Goal: Information Seeking & Learning: Learn about a topic

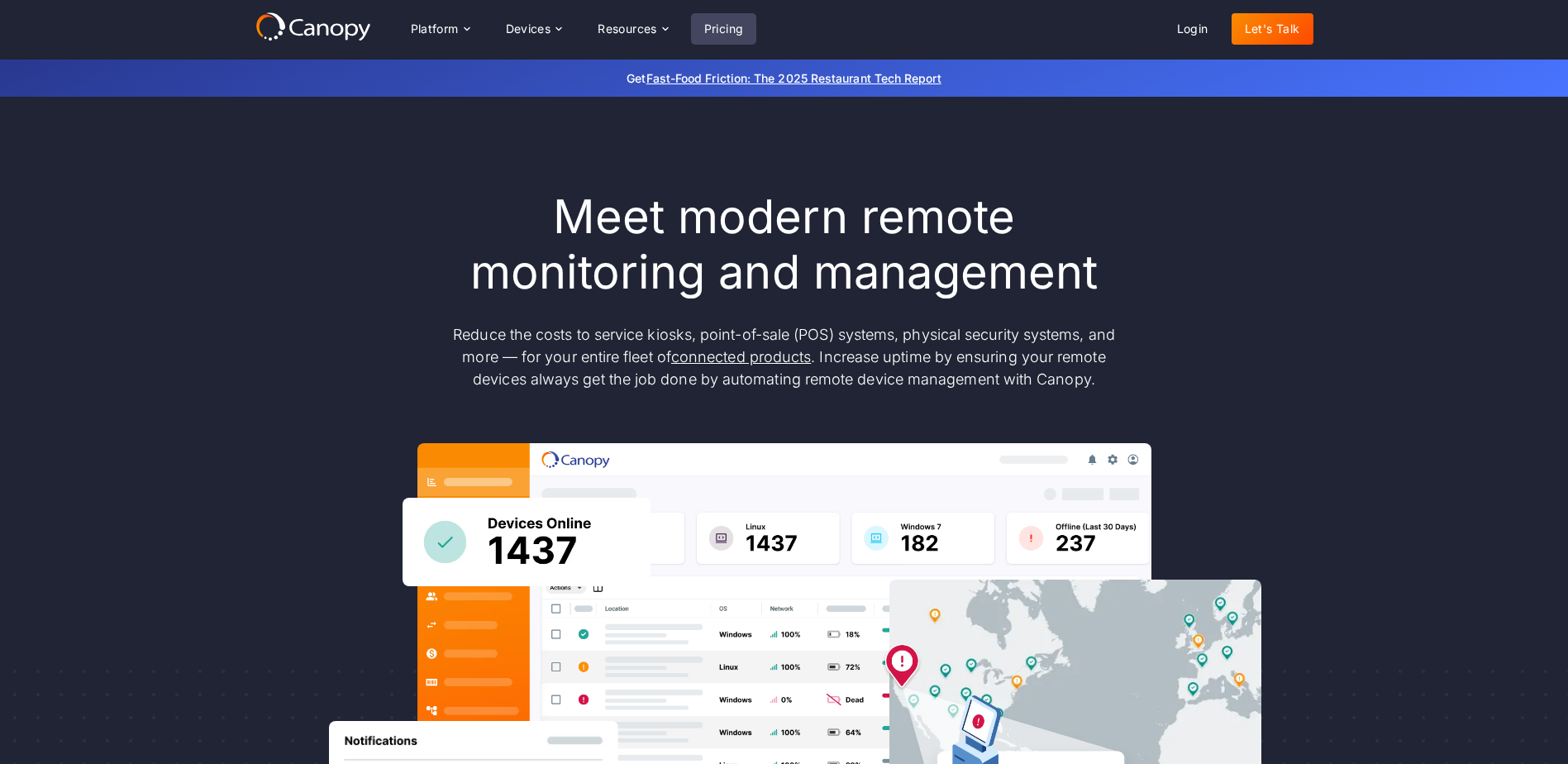
click at [717, 32] on link "Pricing" at bounding box center [723, 29] width 66 height 32
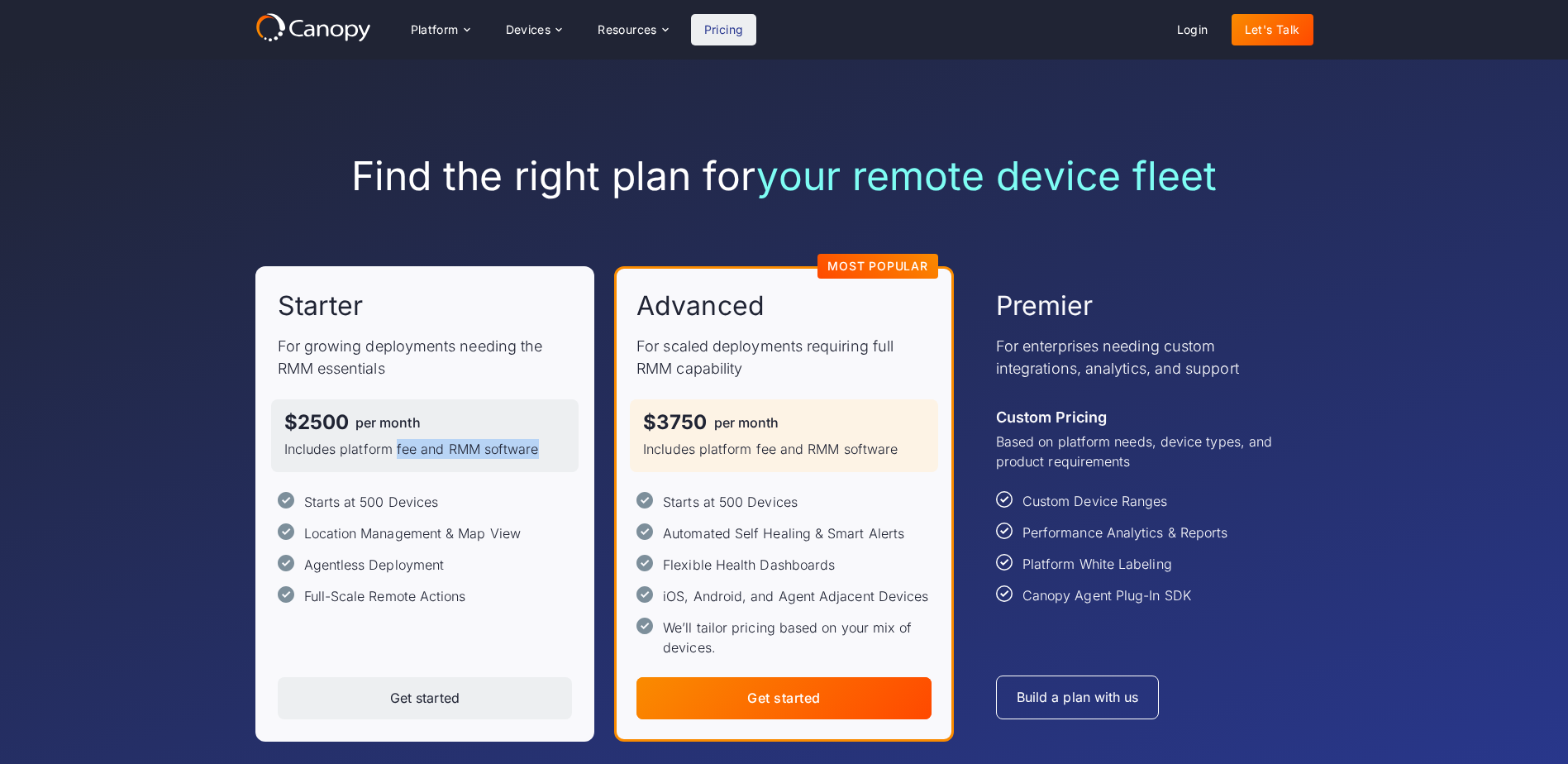
drag, startPoint x: 394, startPoint y: 454, endPoint x: 538, endPoint y: 451, distance: 144.0
click at [538, 451] on p "Includes platform fee and RMM software" at bounding box center [424, 449] width 282 height 20
drag, startPoint x: 538, startPoint y: 451, endPoint x: 438, endPoint y: 506, distance: 114.1
click at [438, 506] on div "Starts at 500 Devices Location Management & Map View Agentless Deployment Full-…" at bounding box center [425, 549] width 296 height 114
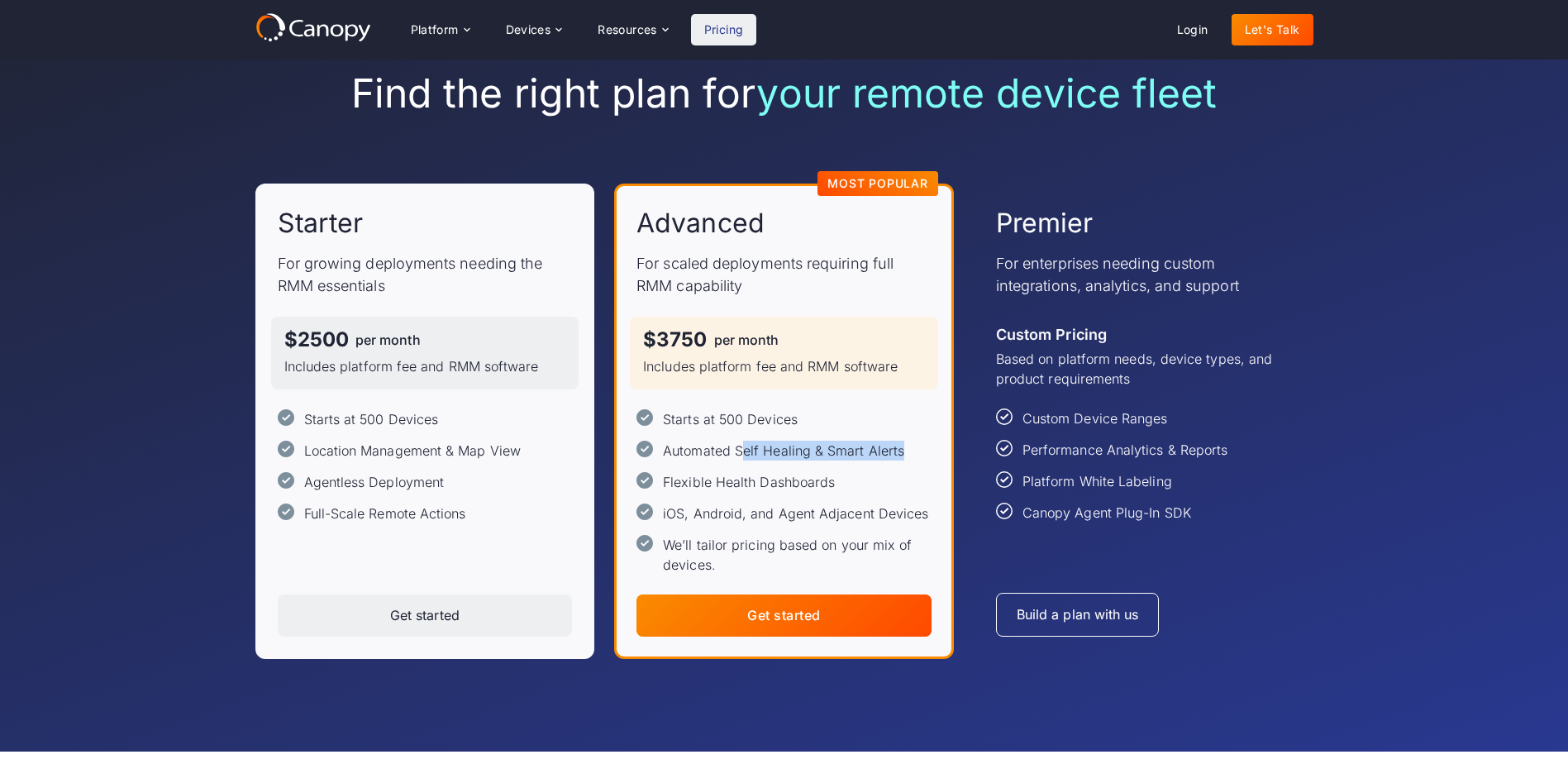
drag, startPoint x: 743, startPoint y: 453, endPoint x: 909, endPoint y: 452, distance: 166.0
click at [909, 452] on div "Starts at 500 Devices Automated Self Healing & Smart Alerts Flexible Health Das…" at bounding box center [784, 492] width 296 height 166
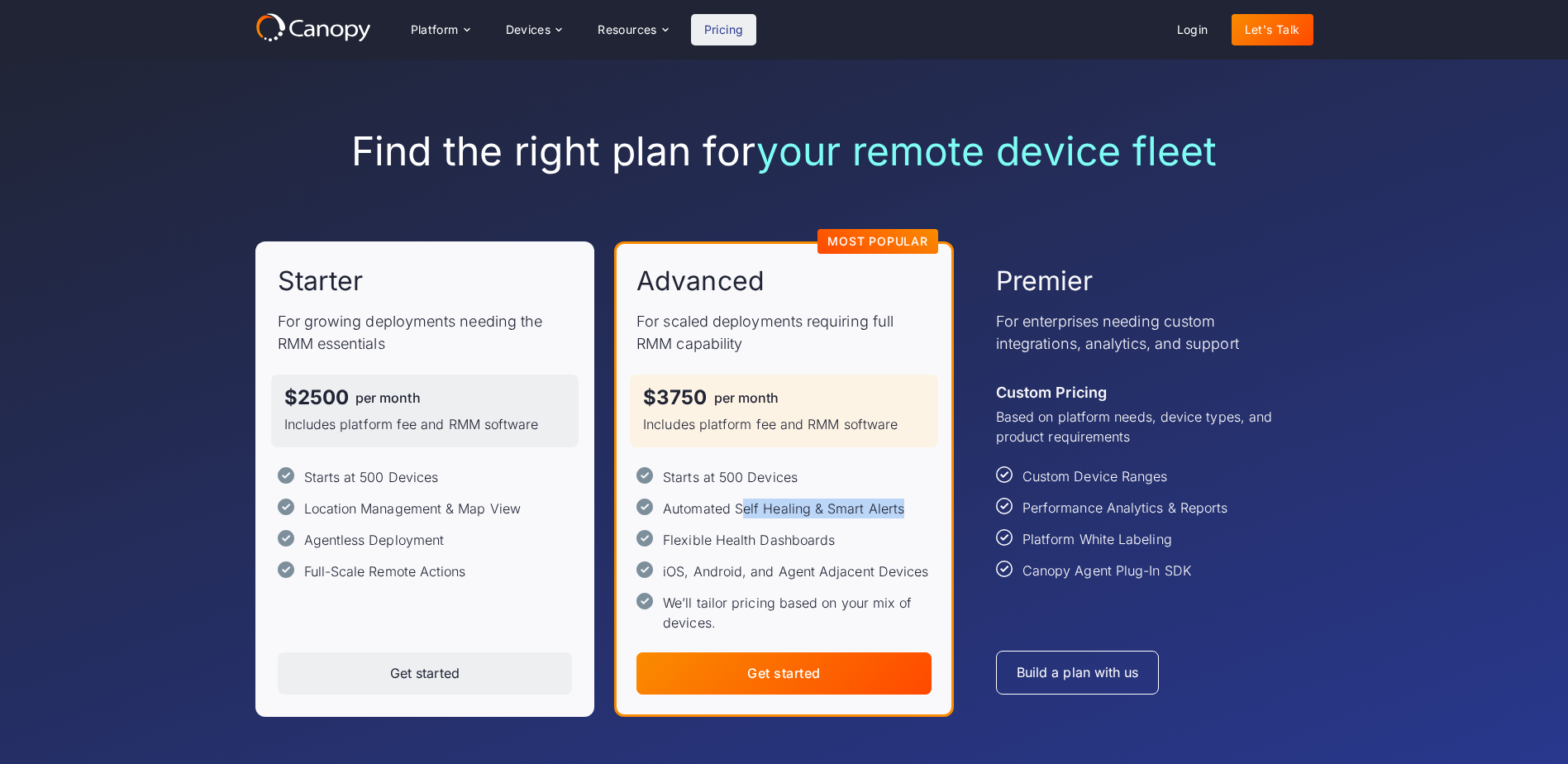
scroll to position [0, 0]
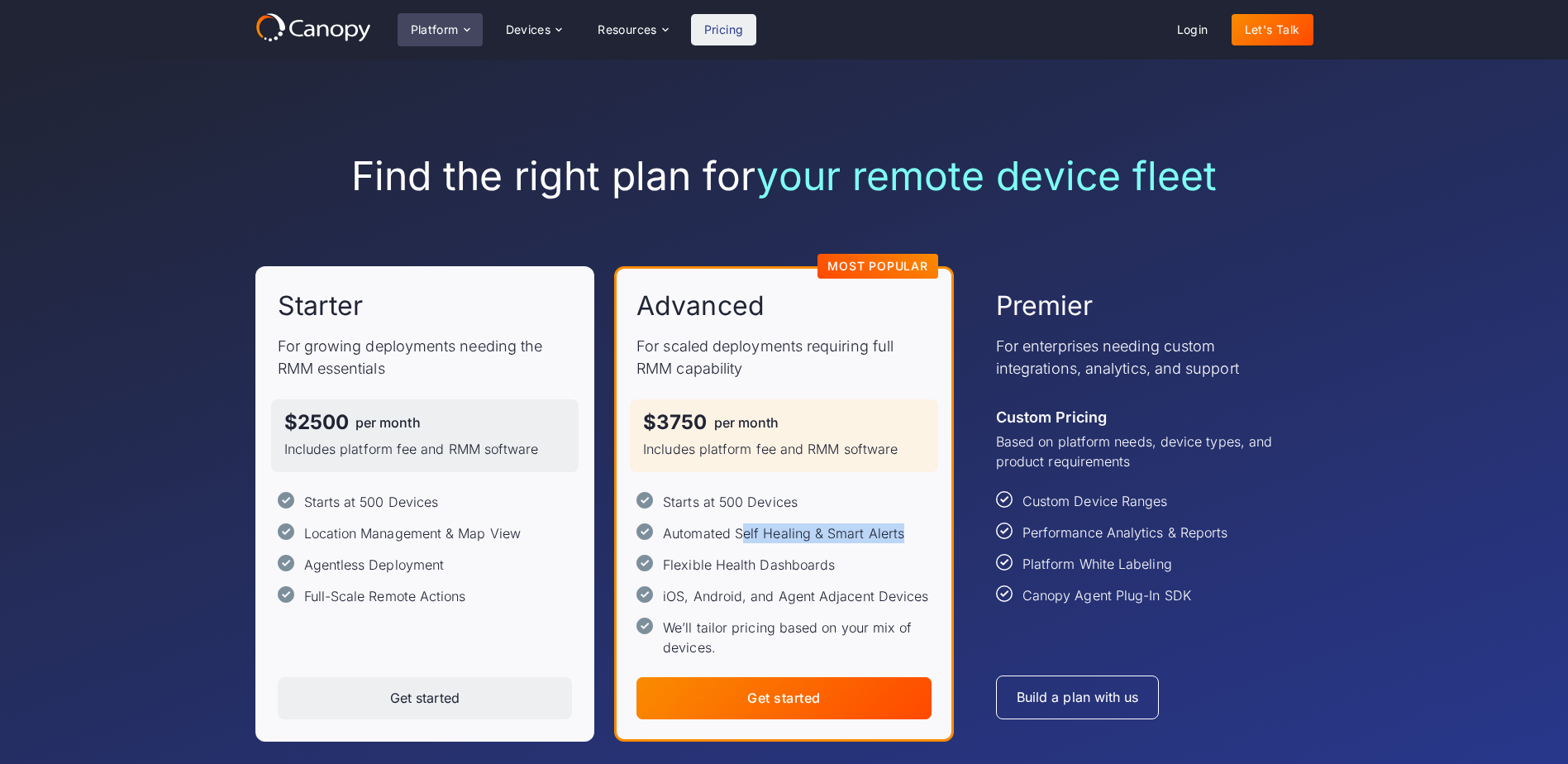
click at [459, 24] on div "Platform" at bounding box center [435, 29] width 48 height 11
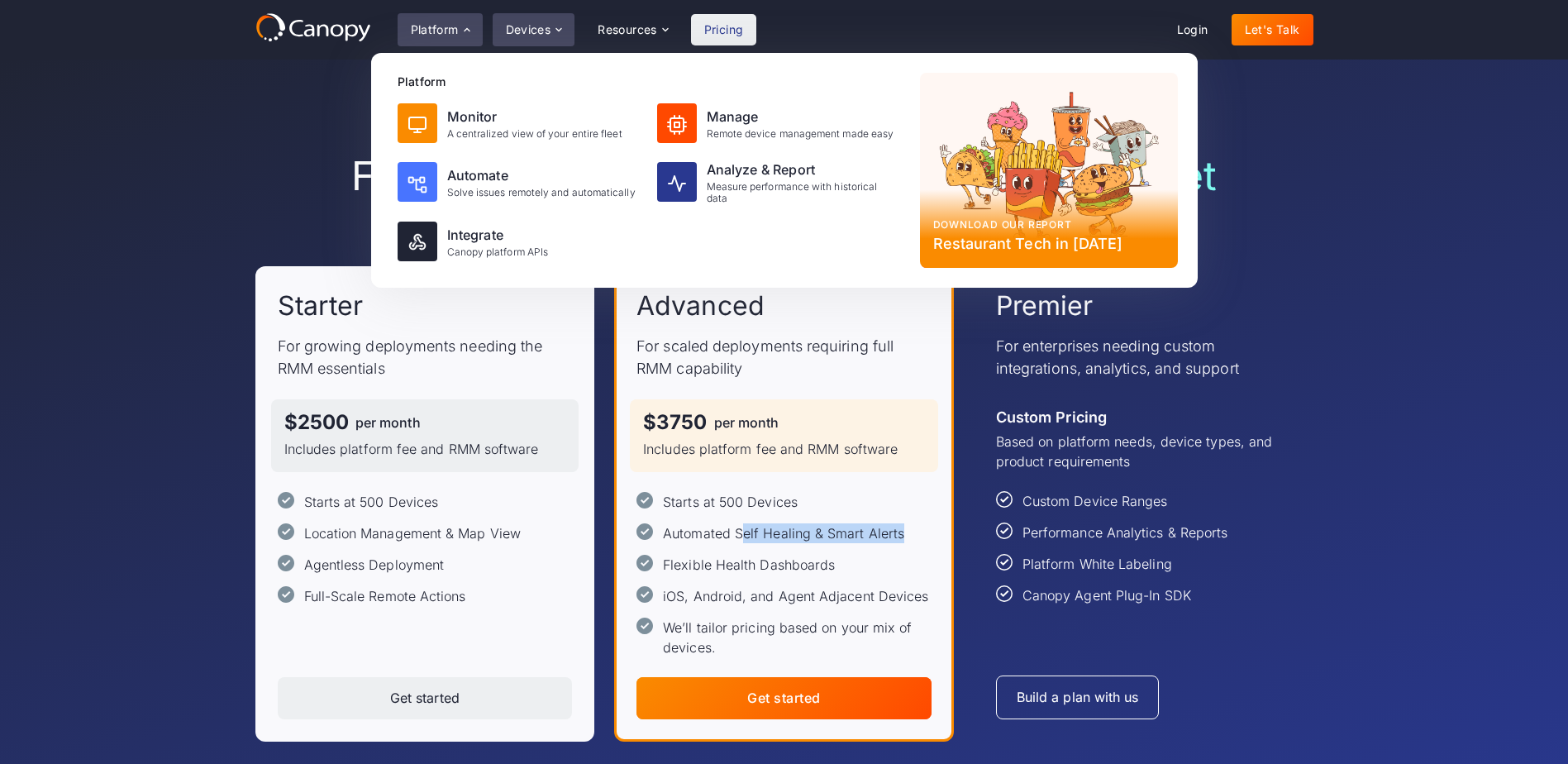
click at [549, 36] on div "Devices" at bounding box center [529, 29] width 46 height 11
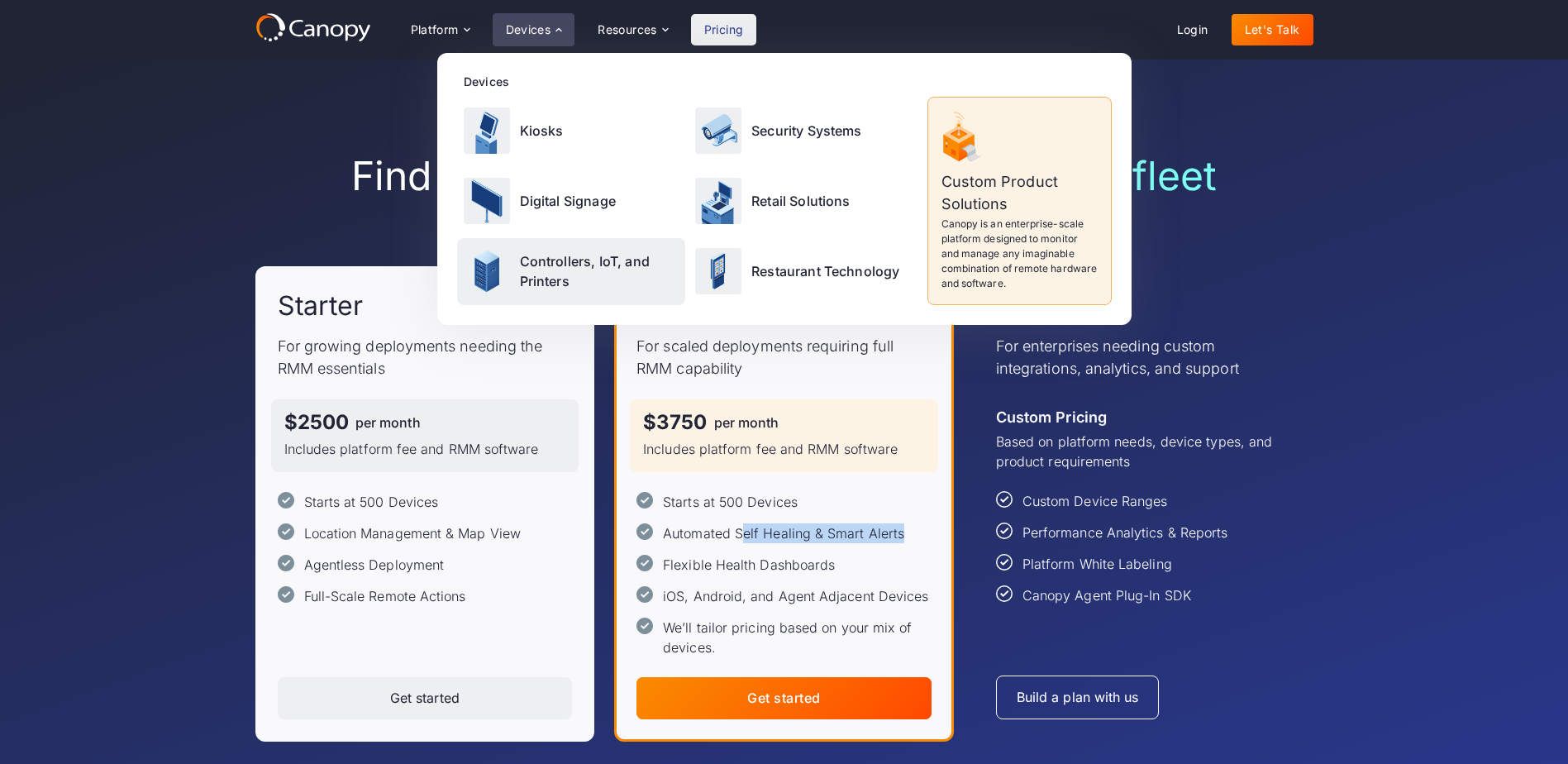
click at [550, 269] on p "Controllers, IoT, and Printers" at bounding box center [600, 271] width 160 height 39
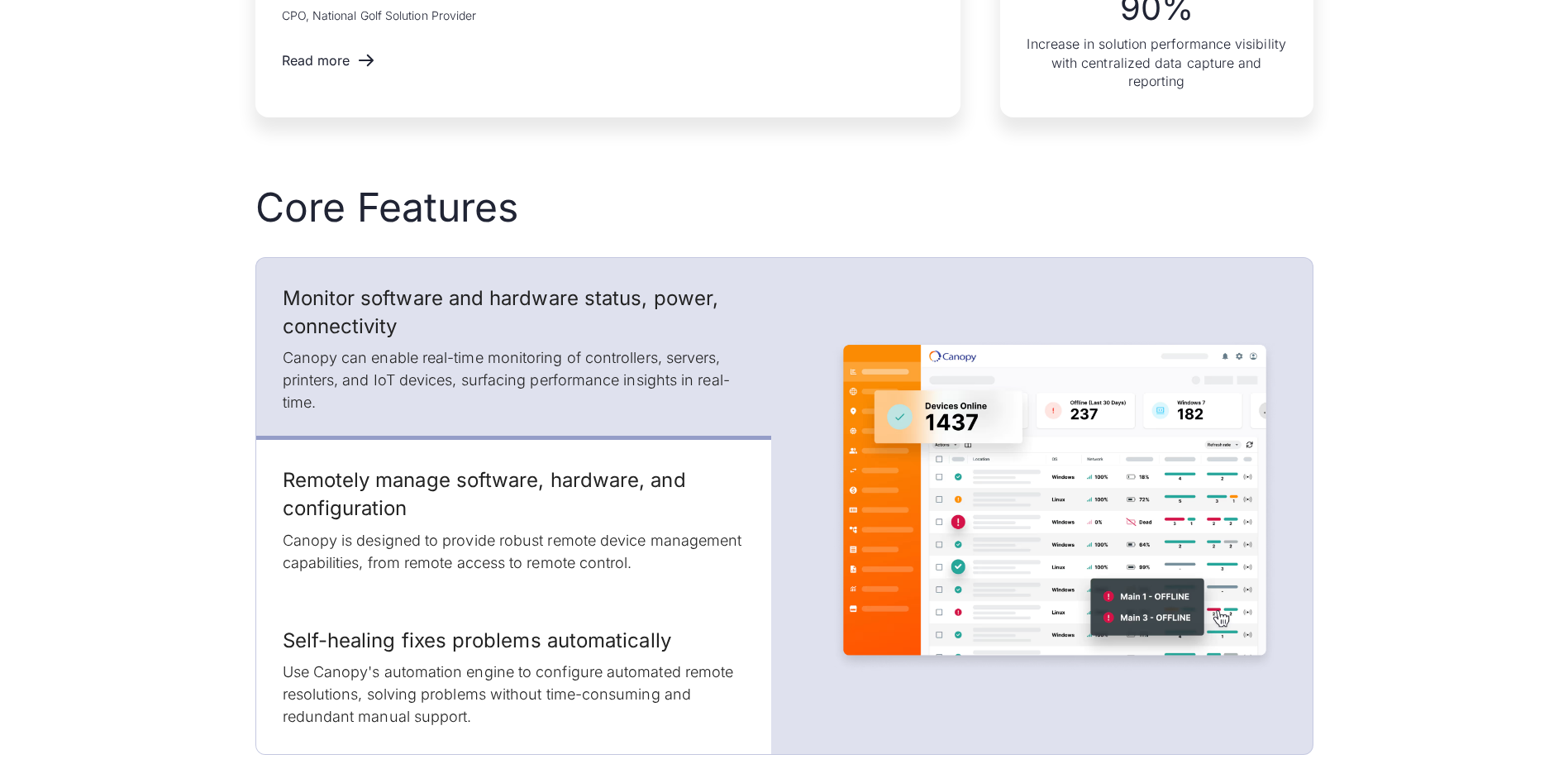
scroll to position [1985, 0]
